Goal: Find specific page/section: Find specific page/section

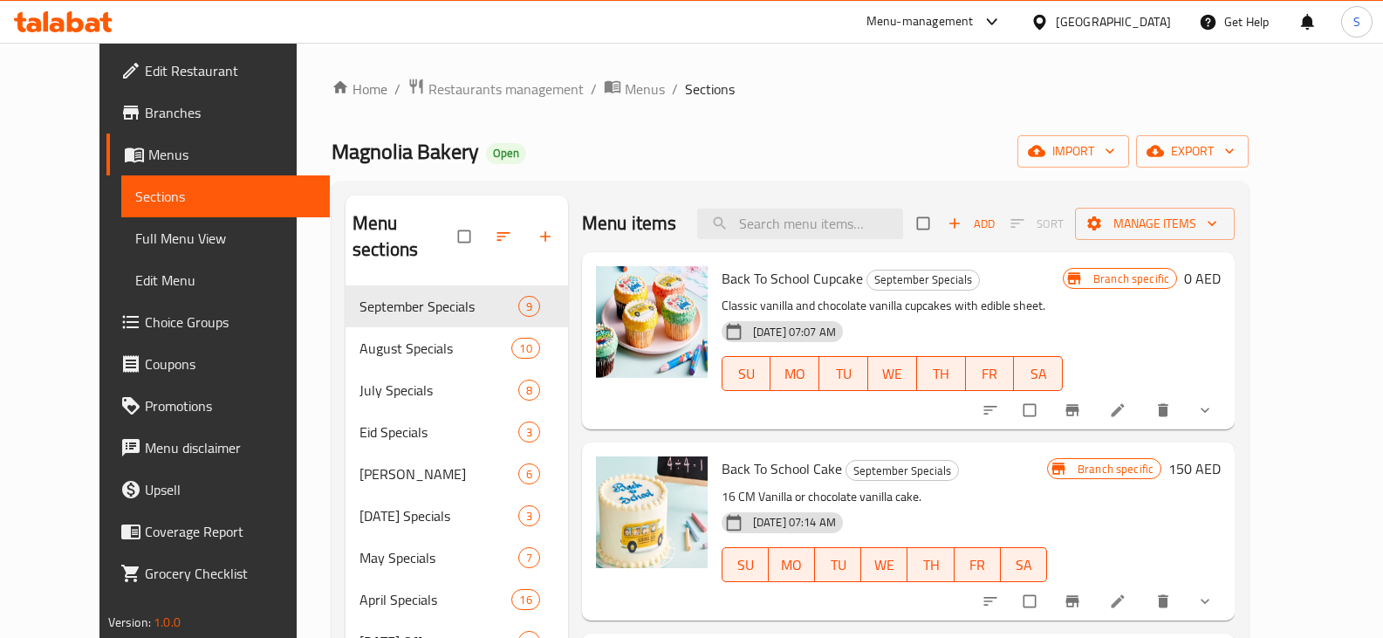
click at [1089, 22] on div "[GEOGRAPHIC_DATA]" at bounding box center [1113, 21] width 115 height 19
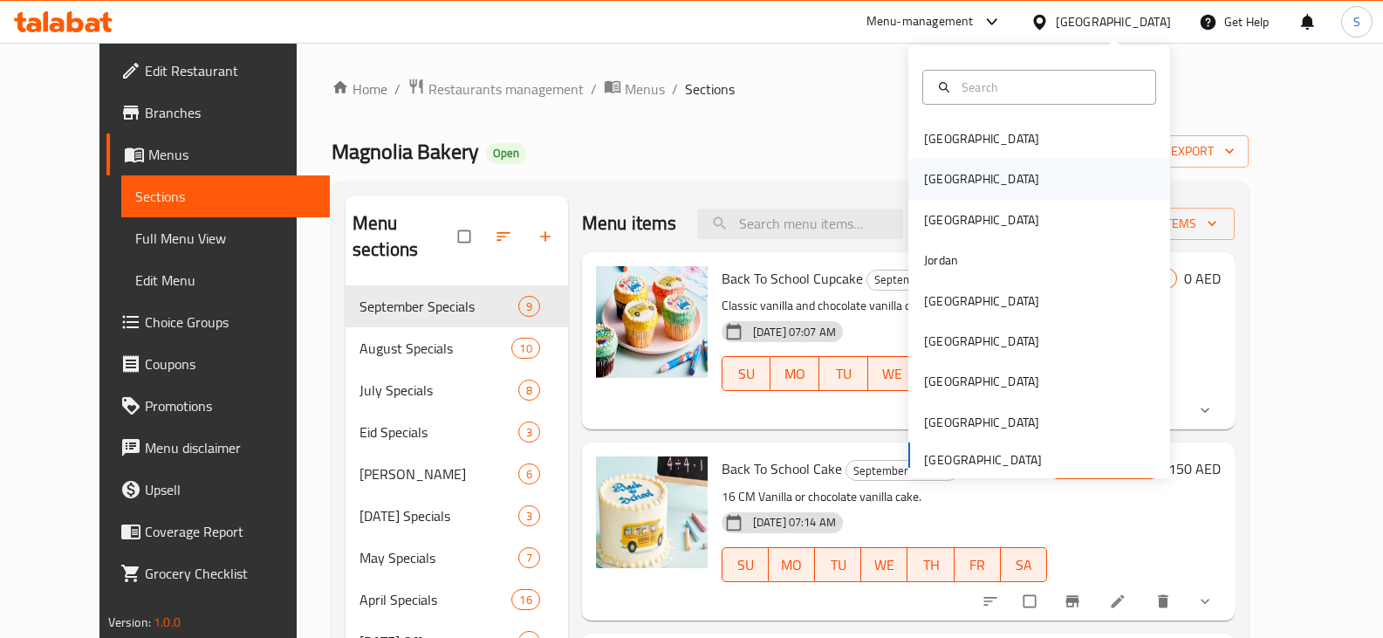
click at [928, 178] on div "[GEOGRAPHIC_DATA]" at bounding box center [981, 178] width 115 height 19
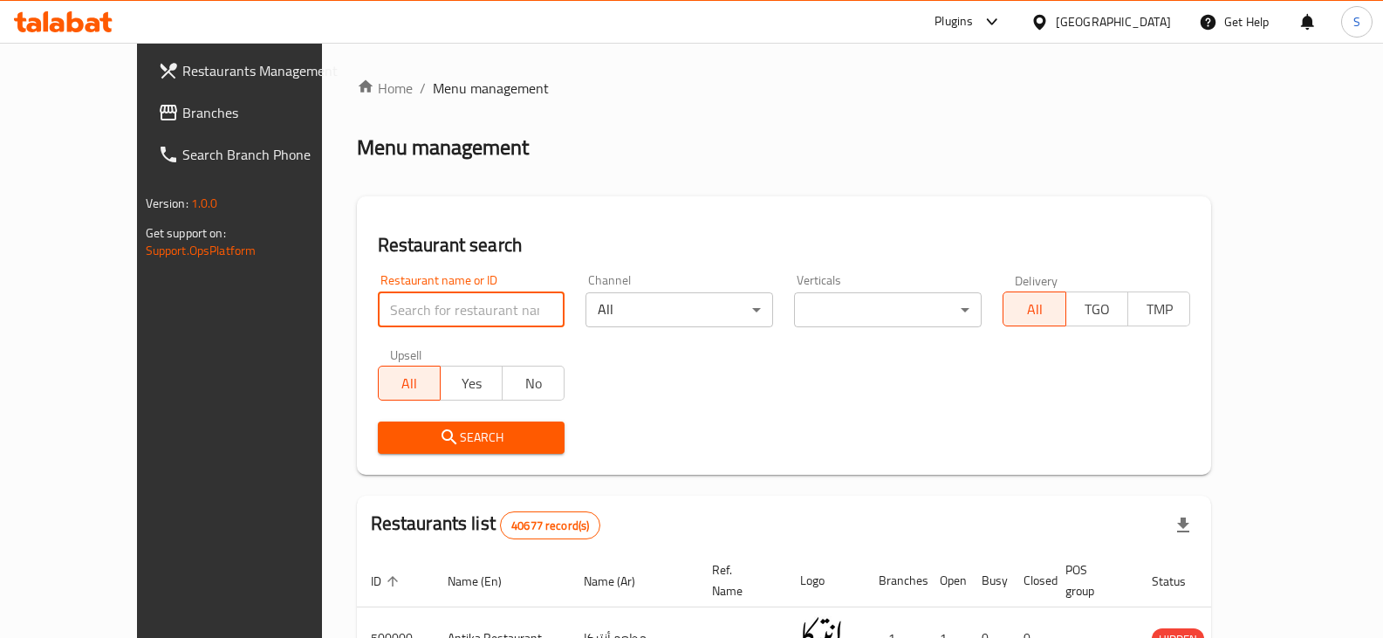
click at [378, 303] on input "search" at bounding box center [472, 309] width 188 height 35
paste input "757083"
type input "757083"
click button "Search" at bounding box center [472, 437] width 188 height 32
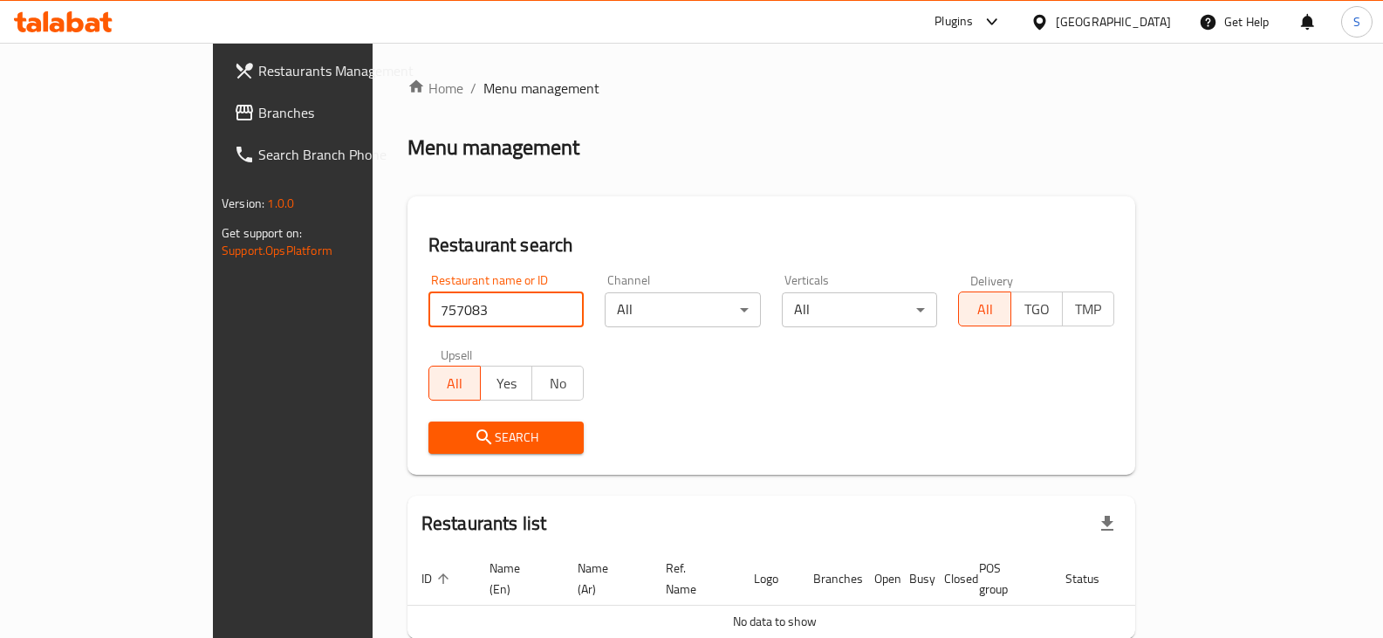
click at [258, 123] on span "Branches" at bounding box center [344, 112] width 172 height 21
